Goal: Information Seeking & Learning: Learn about a topic

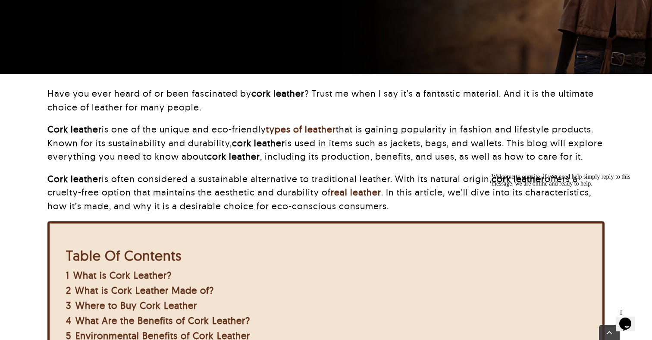
scroll to position [196, 0]
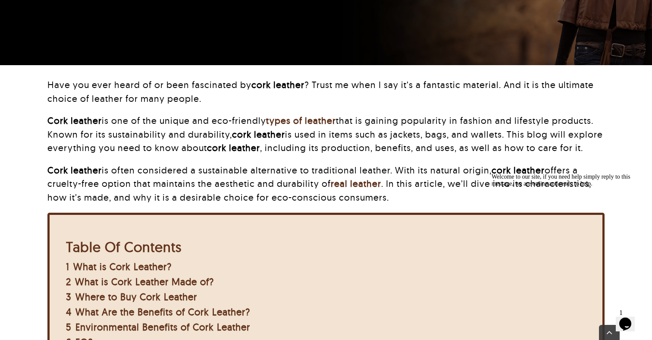
click at [468, 112] on div "Have you ever heard of or been fascinated by cork leather ? Trust me when I say…" at bounding box center [325, 145] width 557 height 135
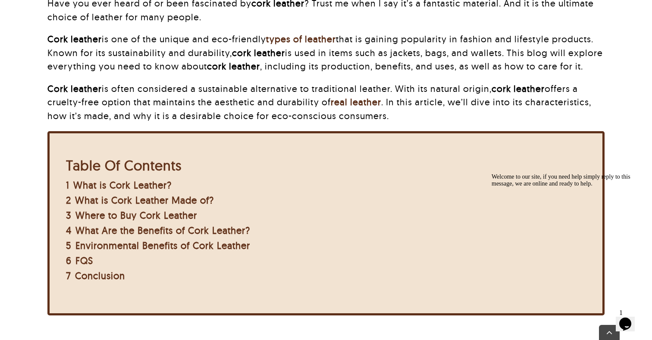
scroll to position [283, 0]
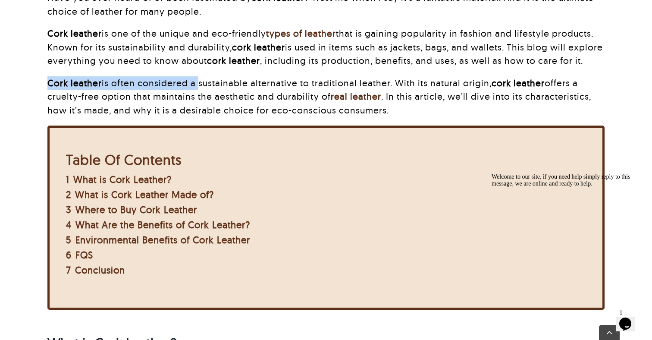
drag, startPoint x: 196, startPoint y: 79, endPoint x: 396, endPoint y: 72, distance: 199.8
click at [396, 72] on div "Have you ever heard of or been fascinated by cork leather ? Trust me when I say…" at bounding box center [325, 58] width 557 height 135
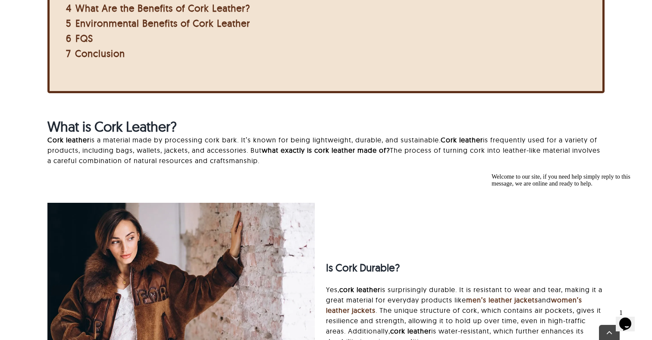
scroll to position [507, 0]
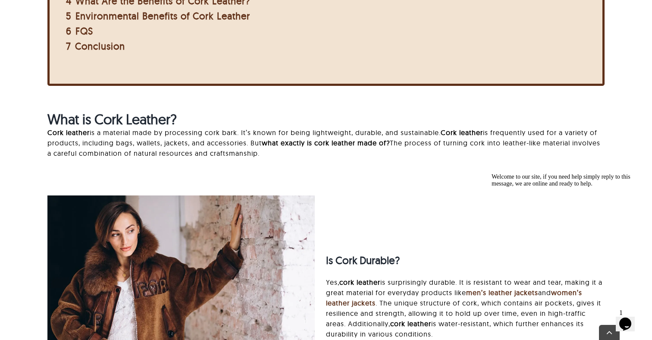
drag, startPoint x: 445, startPoint y: 135, endPoint x: 421, endPoint y: 132, distance: 24.0
click at [421, 132] on p "Cork leather is a material made by processing cork bark. It’s known for being l…" at bounding box center [325, 142] width 557 height 31
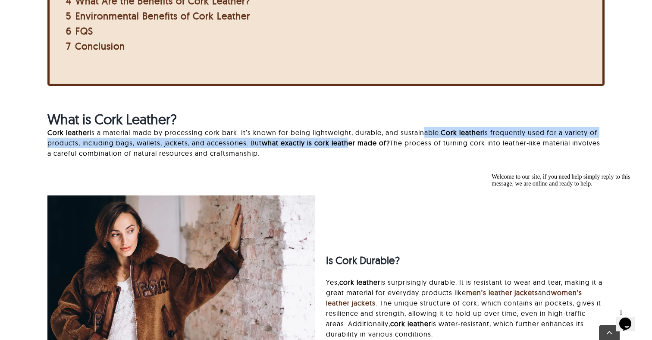
drag, startPoint x: 421, startPoint y: 132, endPoint x: 351, endPoint y: 147, distance: 72.3
click at [351, 147] on p "Cork leather is a material made by processing cork bark. It’s known for being l…" at bounding box center [325, 142] width 557 height 31
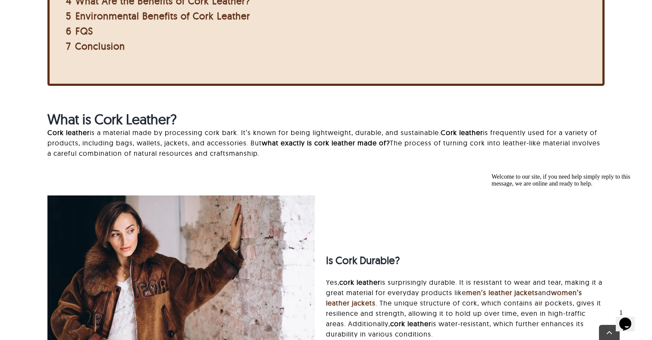
click at [489, 113] on h2 "What is Cork Leather?" at bounding box center [325, 119] width 557 height 16
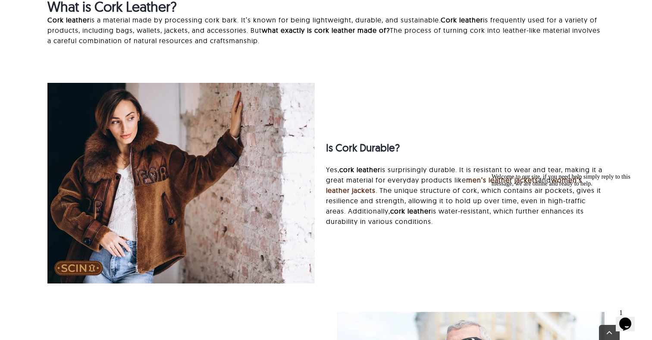
scroll to position [639, 0]
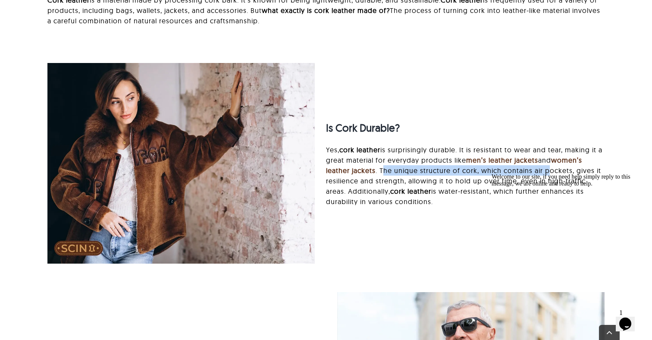
drag, startPoint x: 382, startPoint y: 170, endPoint x: 548, endPoint y: 167, distance: 165.6
click at [548, 167] on p "Yes, cork leather is surprisingly durable. It is resistant to wear and tear, ma…" at bounding box center [465, 175] width 279 height 62
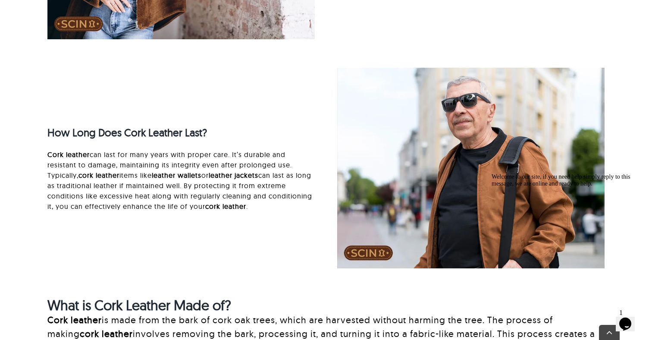
scroll to position [867, 0]
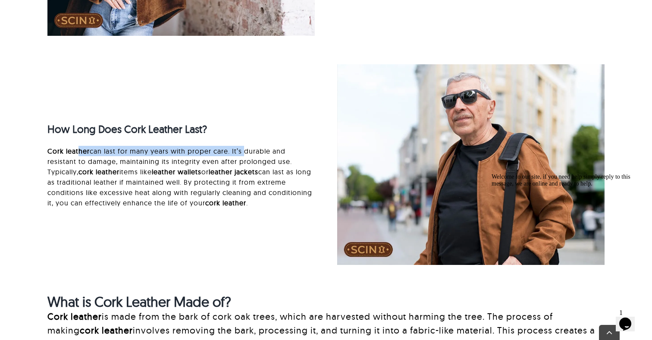
drag, startPoint x: 77, startPoint y: 153, endPoint x: 241, endPoint y: 152, distance: 164.3
click at [241, 152] on p "Cork leather can last for many years with proper care. It’s durable and resista…" at bounding box center [180, 177] width 267 height 62
drag, startPoint x: 75, startPoint y: 159, endPoint x: 120, endPoint y: 156, distance: 45.8
click at [120, 156] on p "Cork leather can last for many years with proper care. It’s durable and resista…" at bounding box center [180, 177] width 267 height 62
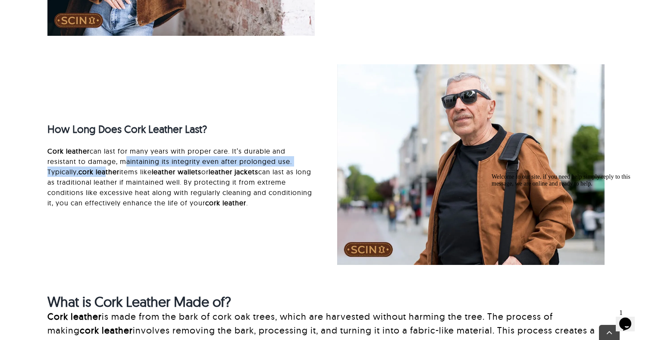
drag, startPoint x: 120, startPoint y: 164, endPoint x: 108, endPoint y: 175, distance: 17.1
click at [108, 175] on p "Cork leather can last for many years with proper care. It’s durable and resista…" at bounding box center [180, 177] width 267 height 62
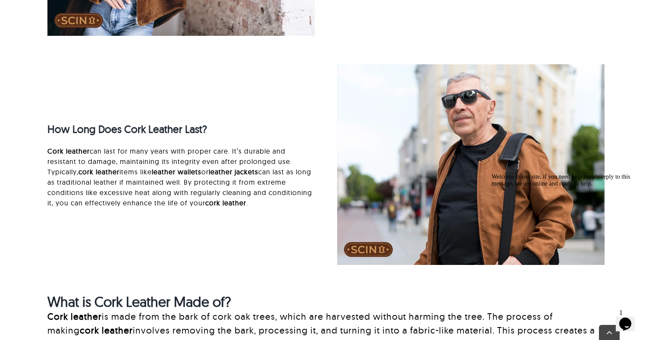
click at [68, 168] on p "Cork leather can last for many years with proper care. It’s durable and resista…" at bounding box center [180, 177] width 267 height 62
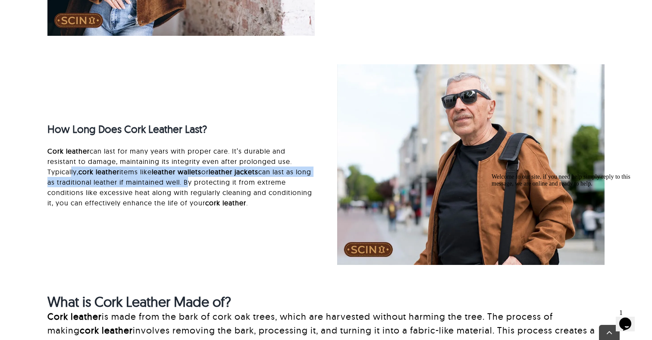
drag, startPoint x: 68, startPoint y: 168, endPoint x: 201, endPoint y: 178, distance: 134.1
click at [201, 178] on p "Cork leather can last for many years with proper care. It’s durable and resista…" at bounding box center [180, 177] width 267 height 62
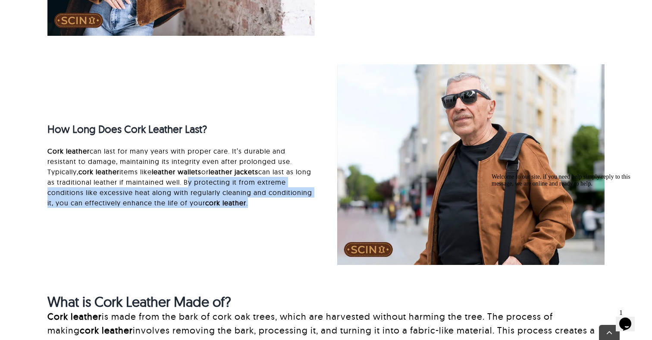
drag, startPoint x: 201, startPoint y: 178, endPoint x: 84, endPoint y: 207, distance: 121.2
click at [84, 207] on p "Cork leather can last for many years with proper care. It’s durable and resista…" at bounding box center [180, 177] width 267 height 62
click at [78, 206] on p "Cork leather can last for many years with proper care. It’s durable and resista…" at bounding box center [180, 177] width 267 height 62
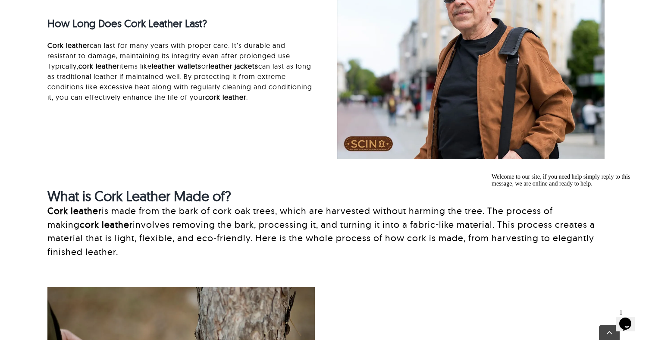
scroll to position [1005, 0]
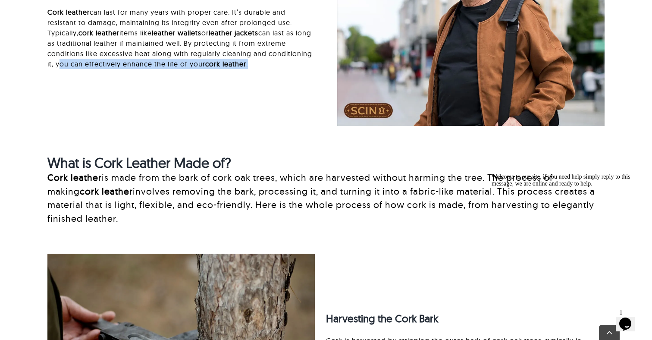
drag, startPoint x: 56, startPoint y: 63, endPoint x: 251, endPoint y: 67, distance: 194.9
click at [252, 67] on p "Cork leather can last for many years with proper care. It’s durable and resista…" at bounding box center [180, 38] width 267 height 62
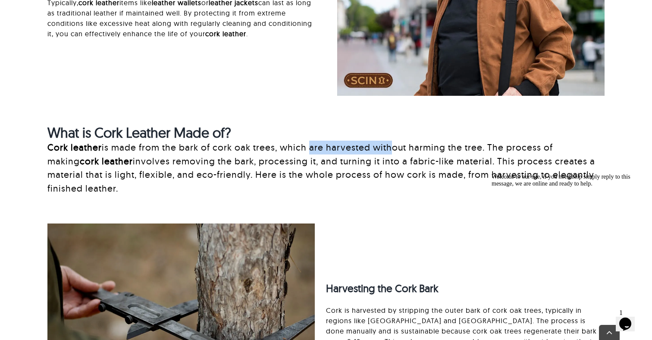
drag, startPoint x: 306, startPoint y: 152, endPoint x: 387, endPoint y: 151, distance: 81.5
click at [387, 151] on p "Cork leather is made from the bark of cork oak trees, which are harvested witho…" at bounding box center [325, 168] width 557 height 54
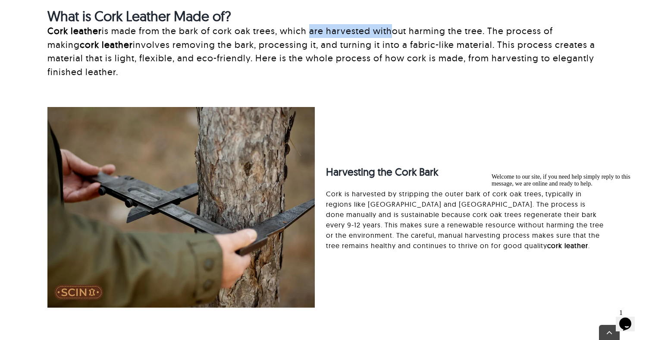
scroll to position [1152, 0]
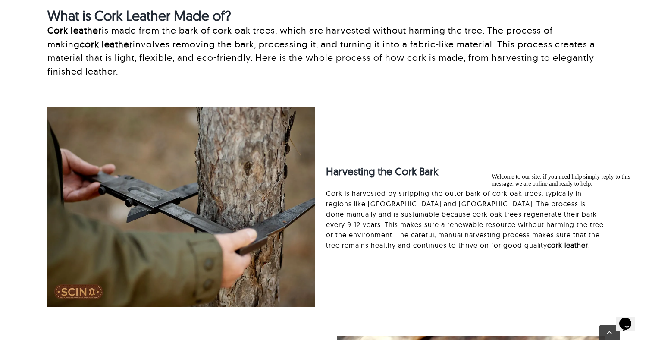
drag, startPoint x: 331, startPoint y: 198, endPoint x: 457, endPoint y: 199, distance: 125.9
click at [457, 199] on p "Cork is harvested by stripping the outer bark of cork oak trees, typically in r…" at bounding box center [465, 219] width 279 height 62
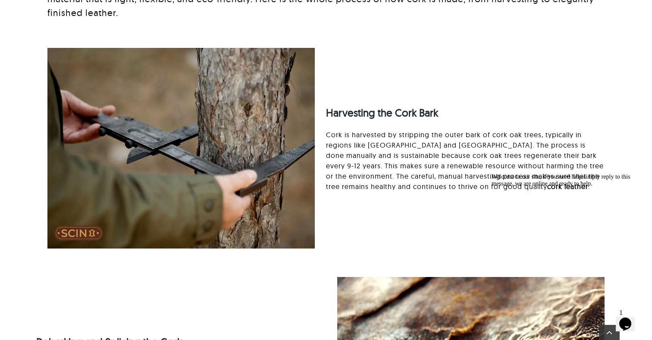
scroll to position [1211, 0]
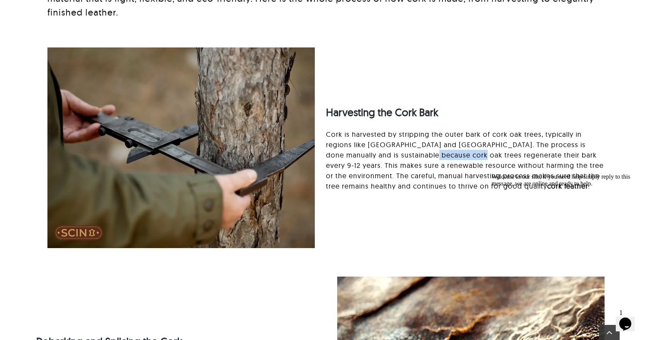
drag, startPoint x: 396, startPoint y: 151, endPoint x: 445, endPoint y: 149, distance: 49.2
click at [445, 150] on p "Cork is harvested by stripping the outer bark of cork oak trees, typically in r…" at bounding box center [465, 160] width 279 height 62
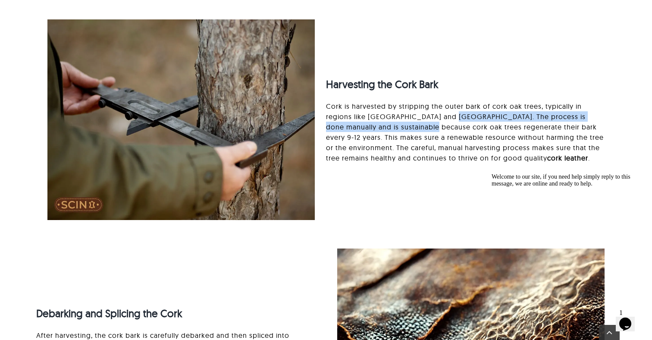
scroll to position [1245, 0]
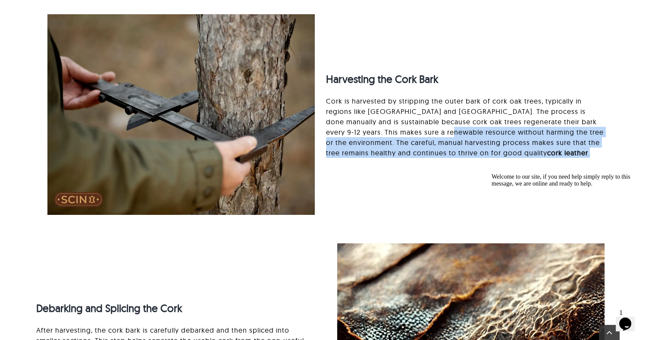
drag, startPoint x: 411, startPoint y: 137, endPoint x: 501, endPoint y: 164, distance: 93.8
click at [501, 164] on div "Harvesting the Cork Bark Cork is harvested by stripping the outer bark of cork …" at bounding box center [465, 115] width 279 height 104
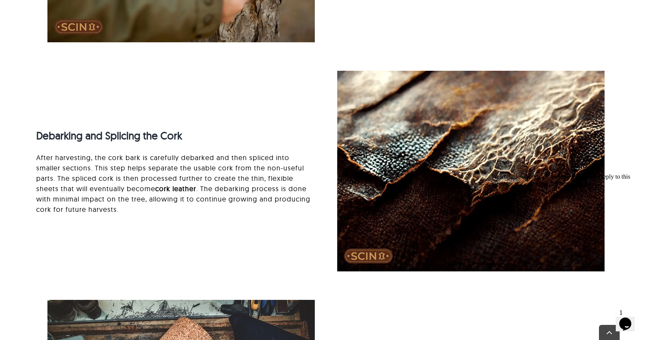
scroll to position [1443, 0]
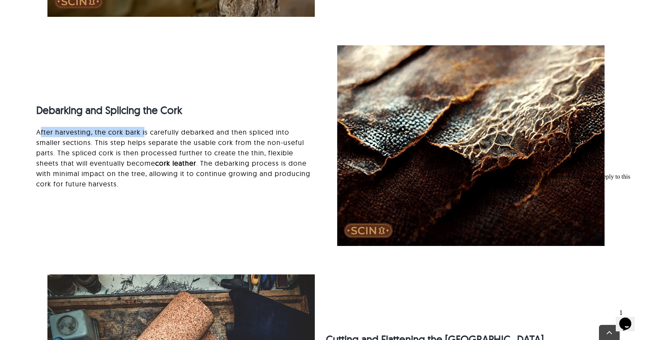
drag, startPoint x: 40, startPoint y: 134, endPoint x: 144, endPoint y: 131, distance: 103.9
click at [144, 131] on p "After harvesting, the cork bark is carefully debarked and then spliced into sma…" at bounding box center [175, 158] width 279 height 62
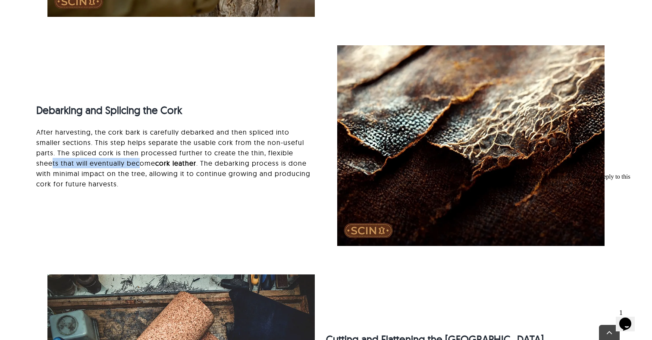
drag, startPoint x: 50, startPoint y: 162, endPoint x: 141, endPoint y: 158, distance: 90.2
click at [141, 158] on p "After harvesting, the cork bark is carefully debarked and then spliced into sma…" at bounding box center [175, 158] width 279 height 62
click at [140, 158] on p "After harvesting, the cork bark is carefully debarked and then spliced into sma…" at bounding box center [175, 158] width 279 height 62
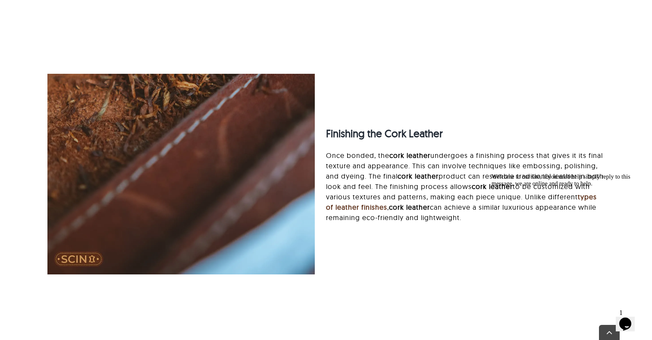
scroll to position [2102, 0]
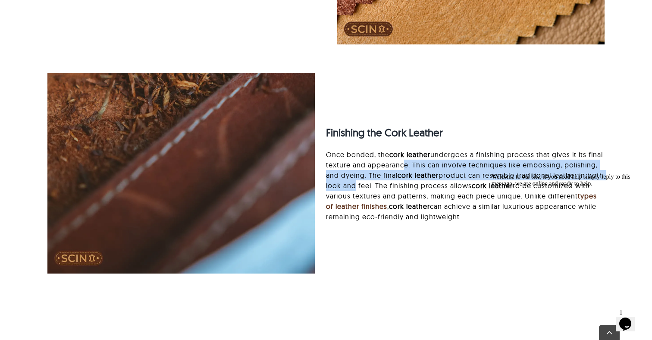
drag, startPoint x: 416, startPoint y: 160, endPoint x: 404, endPoint y: 180, distance: 23.0
click at [404, 180] on p "Once bonded, the cork leather undergoes a finishing process that gives it its f…" at bounding box center [465, 185] width 279 height 72
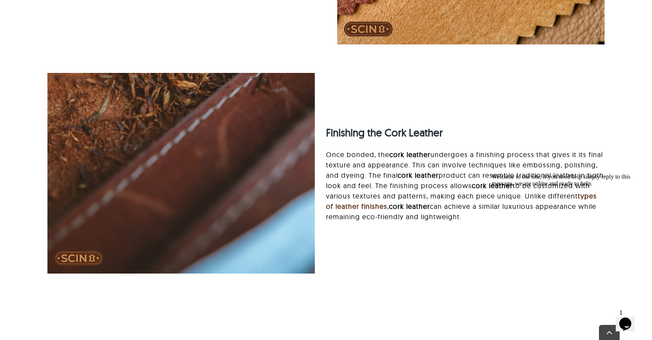
click at [406, 179] on p "Once bonded, the cork leather undergoes a finishing process that gives it its f…" at bounding box center [465, 185] width 279 height 72
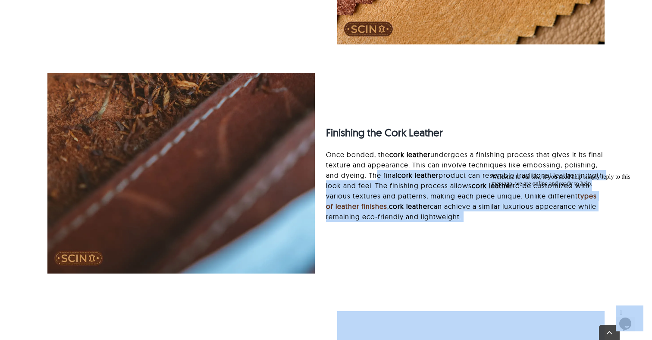
drag, startPoint x: 895, startPoint y: 346, endPoint x: 534, endPoint y: 174, distance: 399.4
click at [369, 191] on p "Once bonded, the cork leather undergoes a finishing process that gives it its f…" at bounding box center [465, 185] width 279 height 72
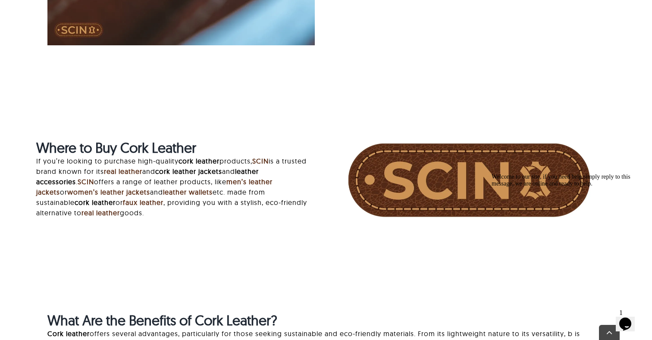
scroll to position [2335, 0]
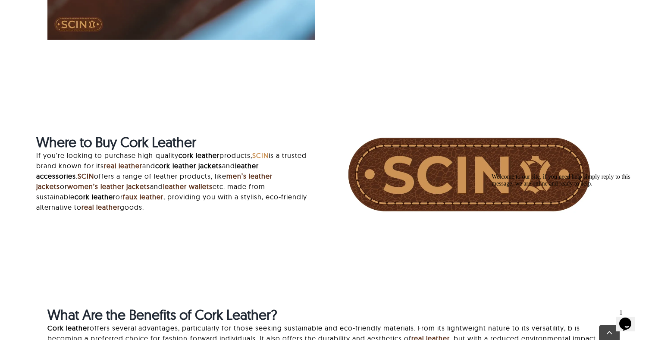
click at [269, 157] on strong "SCIN" at bounding box center [260, 155] width 16 height 9
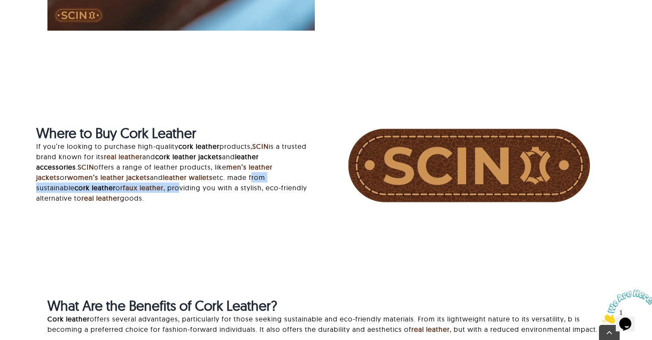
drag, startPoint x: 91, startPoint y: 190, endPoint x: 189, endPoint y: 178, distance: 98.6
click at [190, 179] on p "If you’re looking to purchase high-quality cork leather products, SCIN is a tru…" at bounding box center [175, 172] width 279 height 62
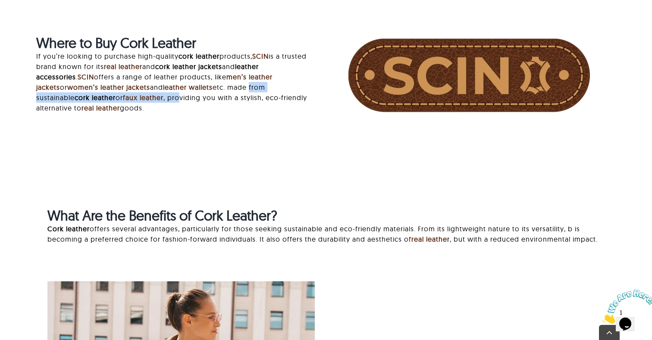
scroll to position [2473, 0]
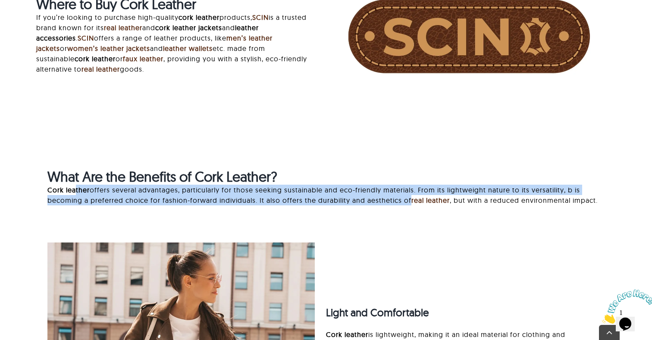
drag, startPoint x: 76, startPoint y: 189, endPoint x: 405, endPoint y: 200, distance: 328.7
click at [405, 200] on p "Cork leather offers several advantages, particularly for those seeking sustaina…" at bounding box center [325, 195] width 557 height 21
click at [400, 200] on p "Cork leather offers several advantages, particularly for those seeking sustaina…" at bounding box center [325, 195] width 557 height 21
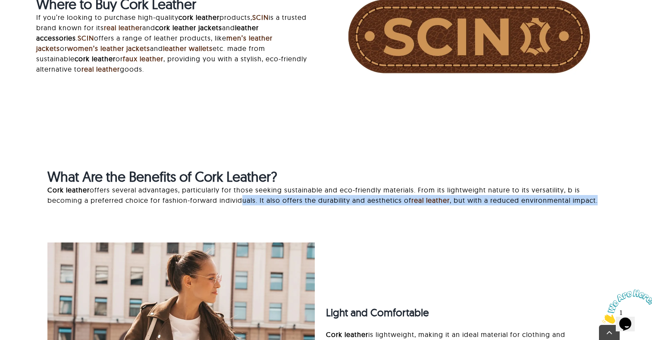
drag, startPoint x: 182, startPoint y: 207, endPoint x: 237, endPoint y: 196, distance: 56.3
click at [237, 196] on div "What Are the Benefits of Cork Leather? Cork leather offers several advantages, …" at bounding box center [325, 191] width 557 height 46
click at [237, 196] on p "Cork leather offers several advantages, particularly for those seeking sustaina…" at bounding box center [325, 195] width 557 height 21
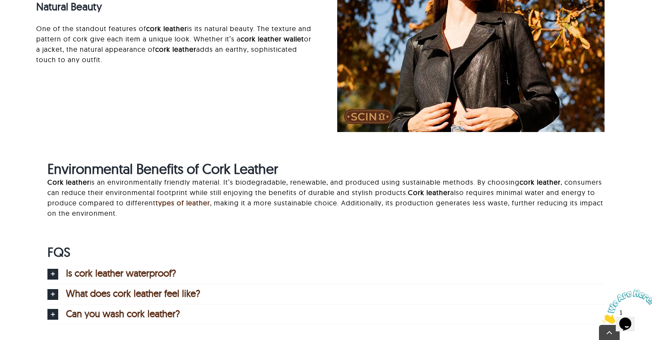
scroll to position [3490, 0]
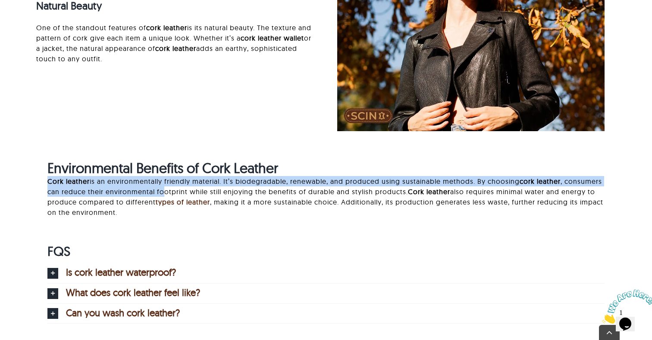
drag, startPoint x: 47, startPoint y: 182, endPoint x: 200, endPoint y: 190, distance: 152.8
click at [201, 190] on p "Cork leather is an environmentally friendly material. It’s biodegradable, renew…" at bounding box center [325, 196] width 557 height 41
click at [210, 203] on link "types of leather" at bounding box center [183, 201] width 54 height 9
click at [136, 189] on p "Cork leather is an environmentally friendly material. It’s biodegradable, renew…" at bounding box center [325, 196] width 557 height 41
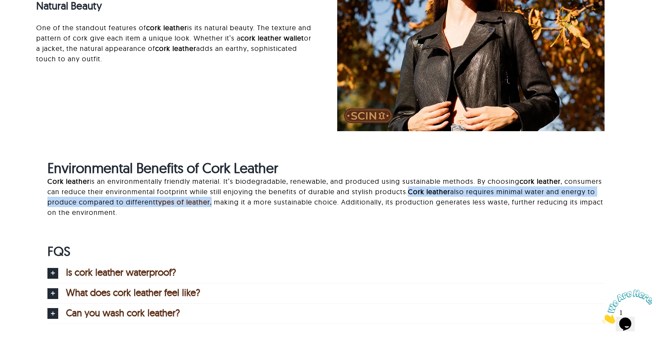
drag, startPoint x: 449, startPoint y: 190, endPoint x: 249, endPoint y: 197, distance: 200.2
click at [249, 197] on p "Cork leather is an environmentally friendly material. It’s biodegradable, renew…" at bounding box center [325, 196] width 557 height 41
copy p "Cork leather also requires minimal water and energy to produce compared to diff…"
drag, startPoint x: 374, startPoint y: 203, endPoint x: 451, endPoint y: 190, distance: 77.3
click at [451, 190] on p "Cork leather is an environmentally friendly material. It’s biodegradable, renew…" at bounding box center [325, 196] width 557 height 41
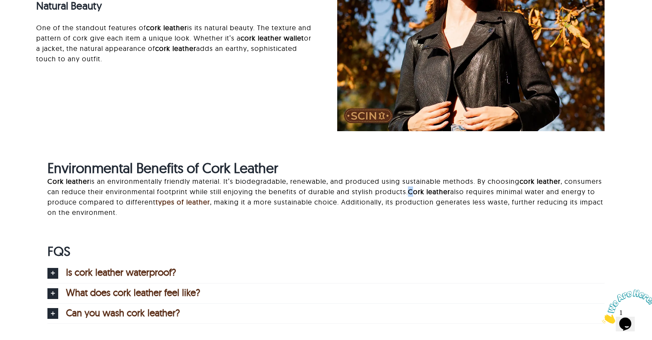
drag, startPoint x: 448, startPoint y: 189, endPoint x: 417, endPoint y: 200, distance: 33.1
click at [419, 200] on p "Cork leather is an environmentally friendly material. It’s biodegradable, renew…" at bounding box center [325, 196] width 557 height 41
drag, startPoint x: 407, startPoint y: 200, endPoint x: 369, endPoint y: 197, distance: 37.6
click at [369, 197] on p "Cork leather is an environmentally friendly material. It’s biodegradable, renew…" at bounding box center [325, 196] width 557 height 41
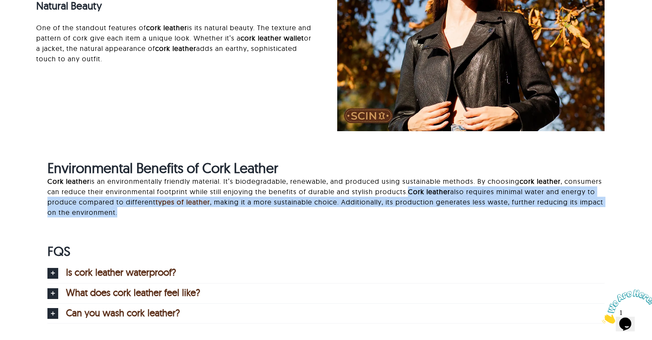
drag, startPoint x: 446, startPoint y: 191, endPoint x: 415, endPoint y: 234, distance: 53.1
click at [415, 234] on div "Environmental Benefits of Cork Leather Cork leather is an environmentally frien…" at bounding box center [325, 197] width 579 height 75
copy p "Cork leather also requires minimal water and energy to produce compared to diff…"
